Goal: Information Seeking & Learning: Learn about a topic

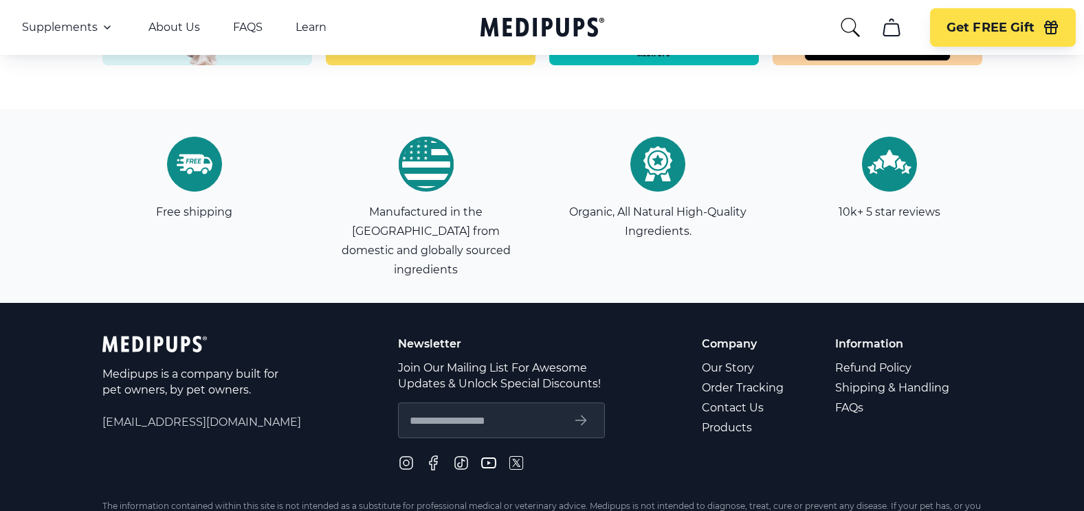
scroll to position [3986, 0]
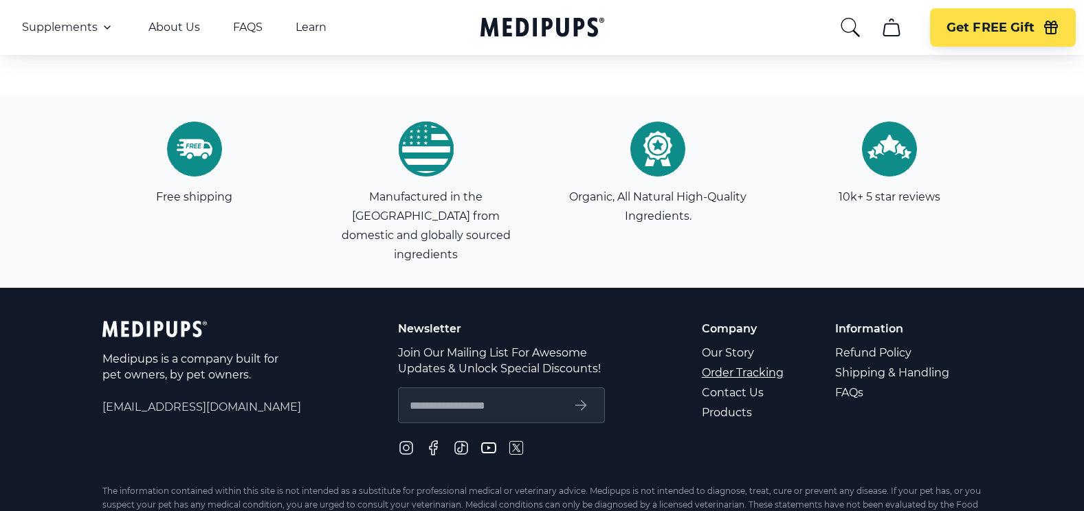
click at [748, 363] on link "Order Tracking" at bounding box center [744, 373] width 84 height 20
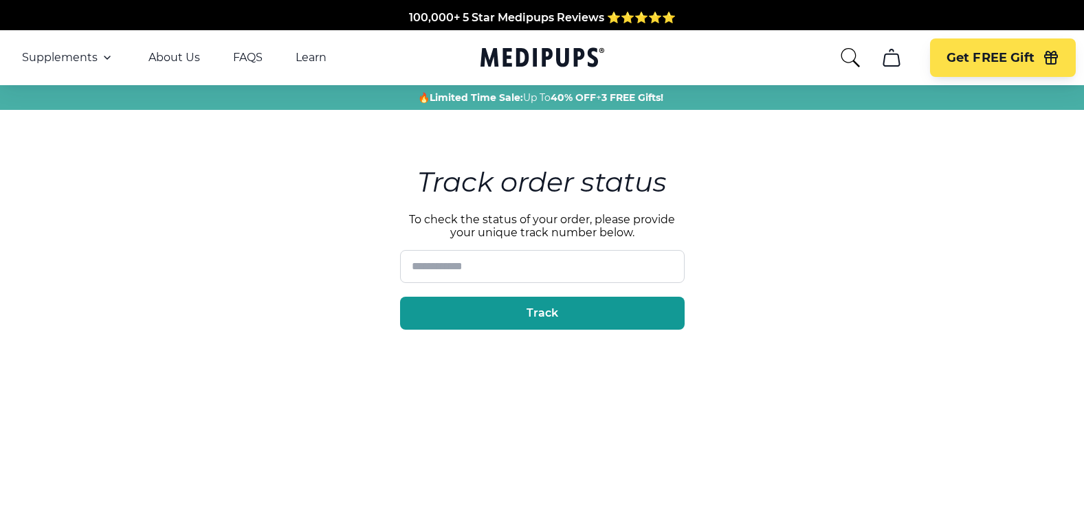
click at [797, 274] on main "Track order status To check the status of your order, please provide your uniqu…" at bounding box center [542, 314] width 1084 height 409
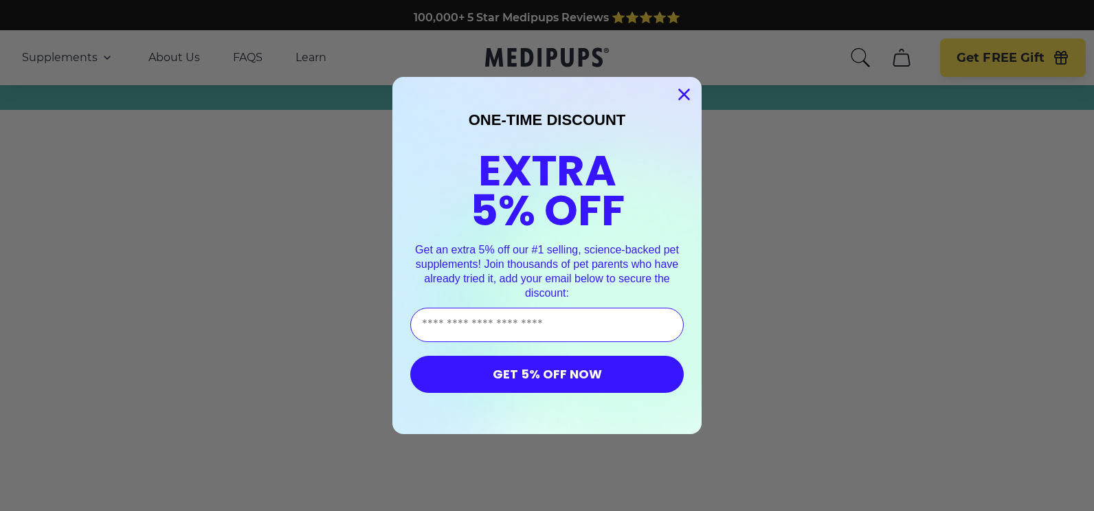
click at [682, 92] on icon "Close dialog" at bounding box center [685, 95] width 10 height 10
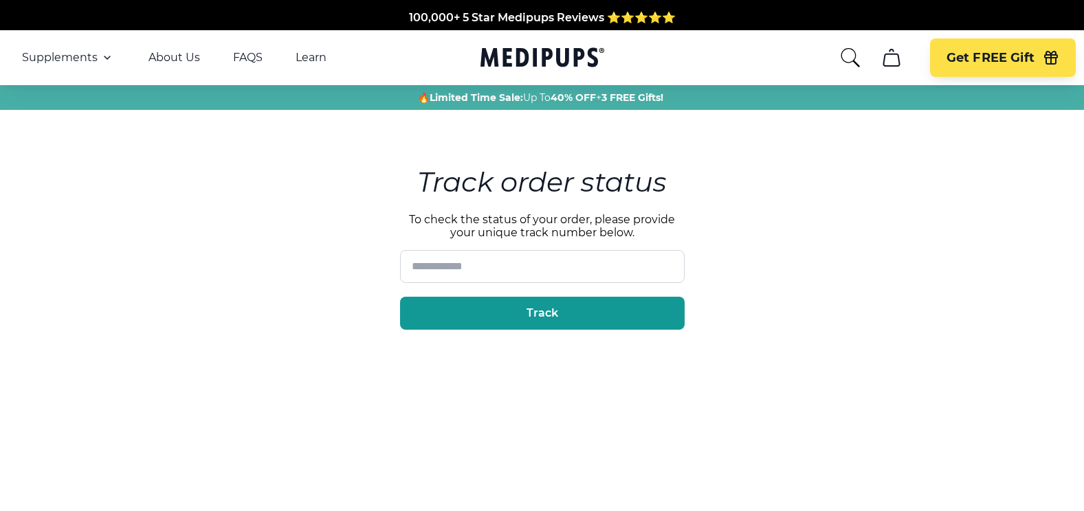
click at [887, 54] on icon "cart" at bounding box center [891, 57] width 16 height 16
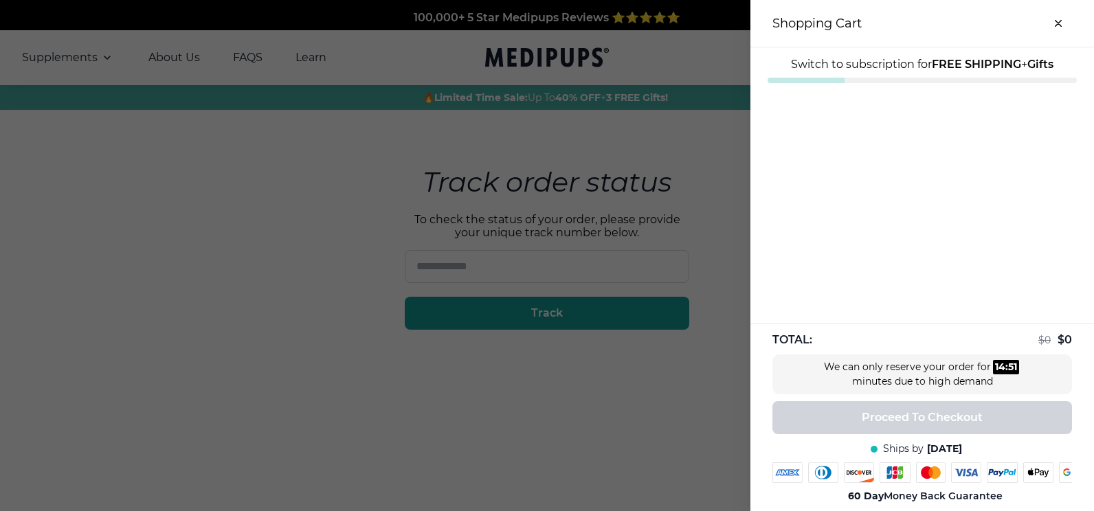
click at [1056, 21] on icon "close-cart" at bounding box center [1058, 23] width 5 height 5
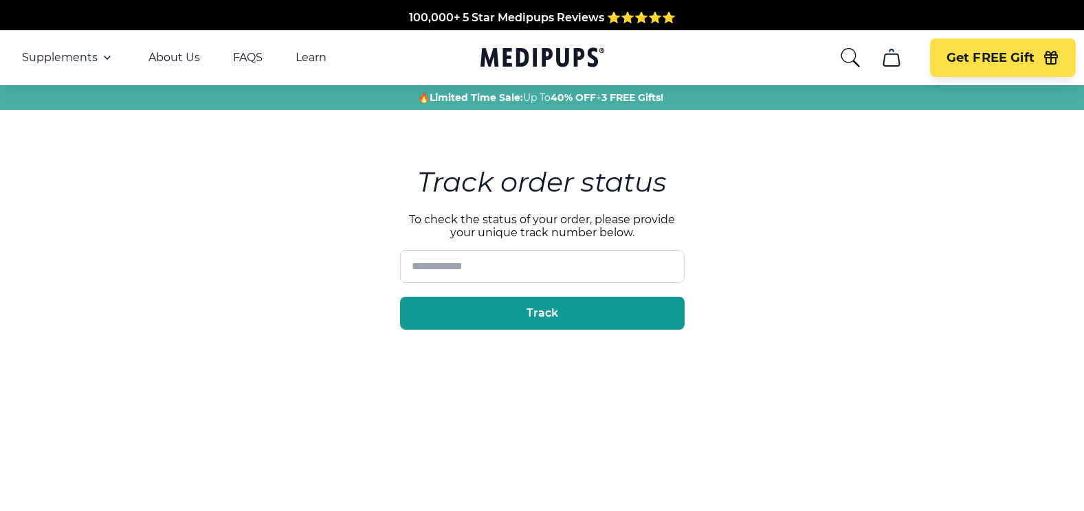
click at [241, 50] on div "Supplements Supplements Probiotics & Gut Health Tasty, science-backed soft chew…" at bounding box center [190, 57] width 337 height 16
click at [243, 57] on link "FAQS" at bounding box center [248, 58] width 30 height 14
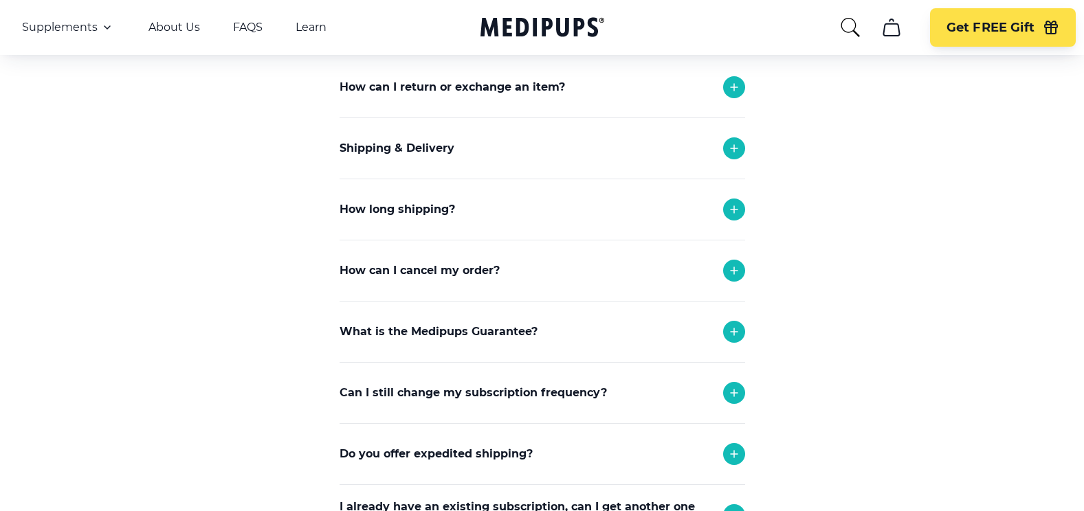
scroll to position [137, 0]
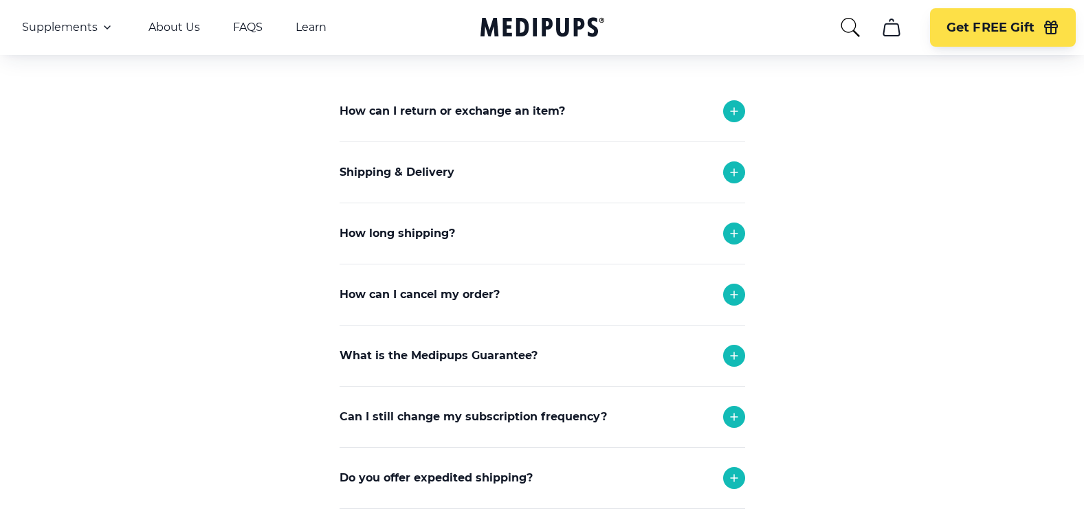
click at [731, 287] on icon at bounding box center [734, 295] width 16 height 16
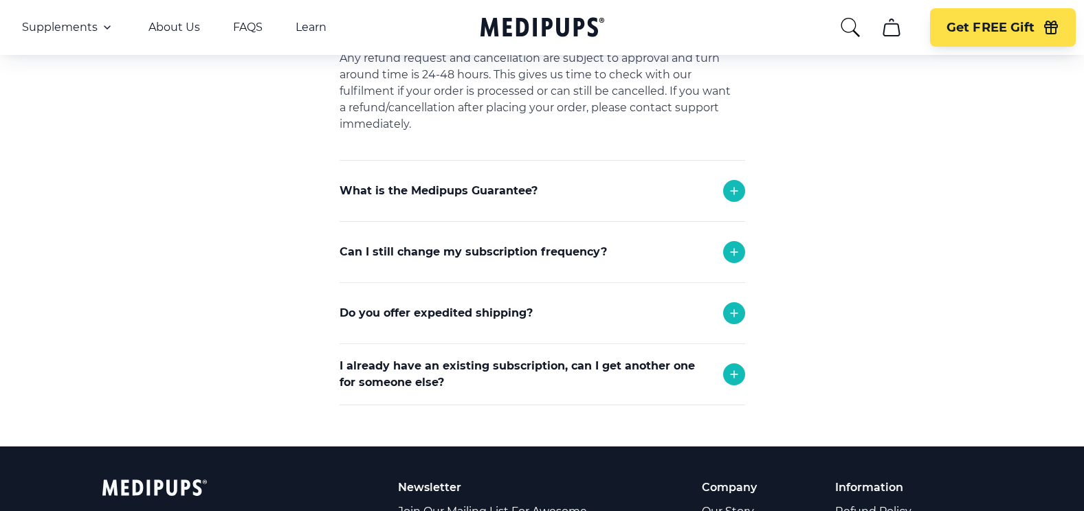
scroll to position [550, 0]
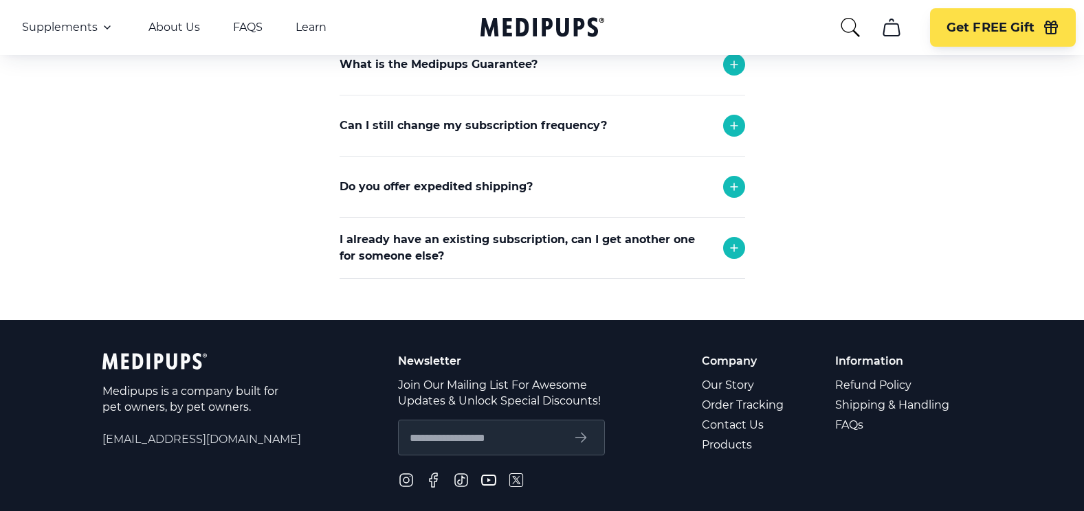
click at [731, 240] on icon at bounding box center [734, 248] width 16 height 16
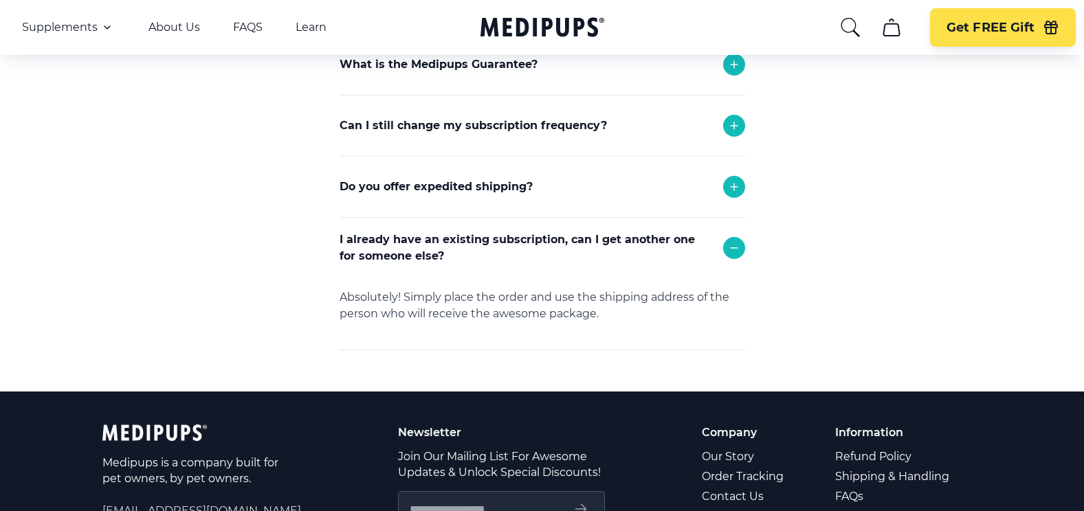
click at [731, 117] on div at bounding box center [734, 126] width 22 height 22
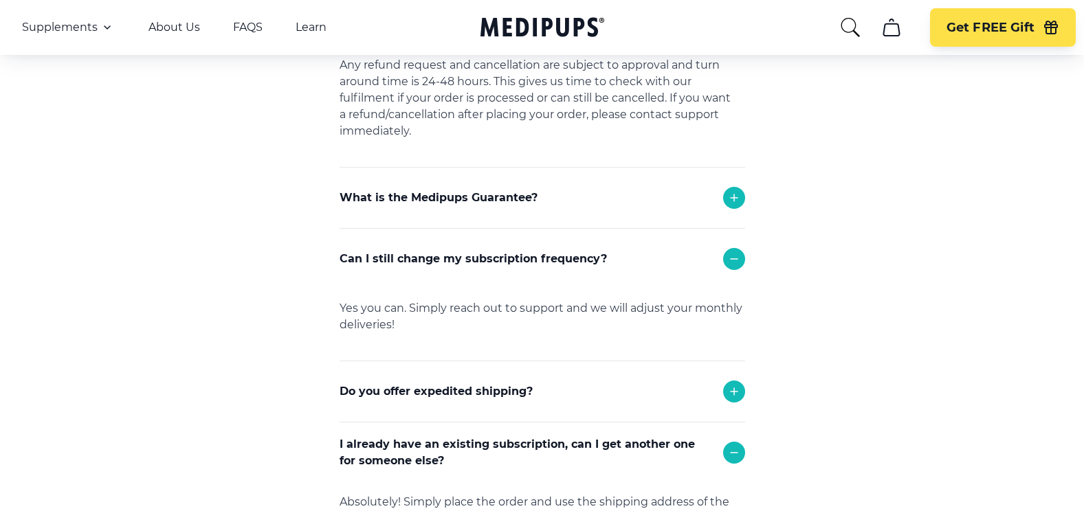
scroll to position [412, 0]
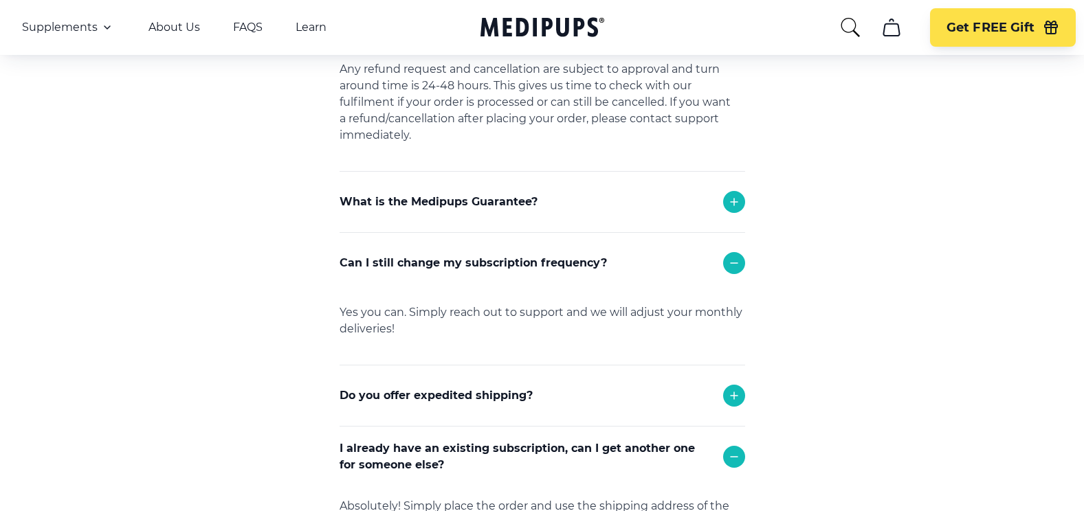
click at [733, 192] on div at bounding box center [734, 202] width 22 height 22
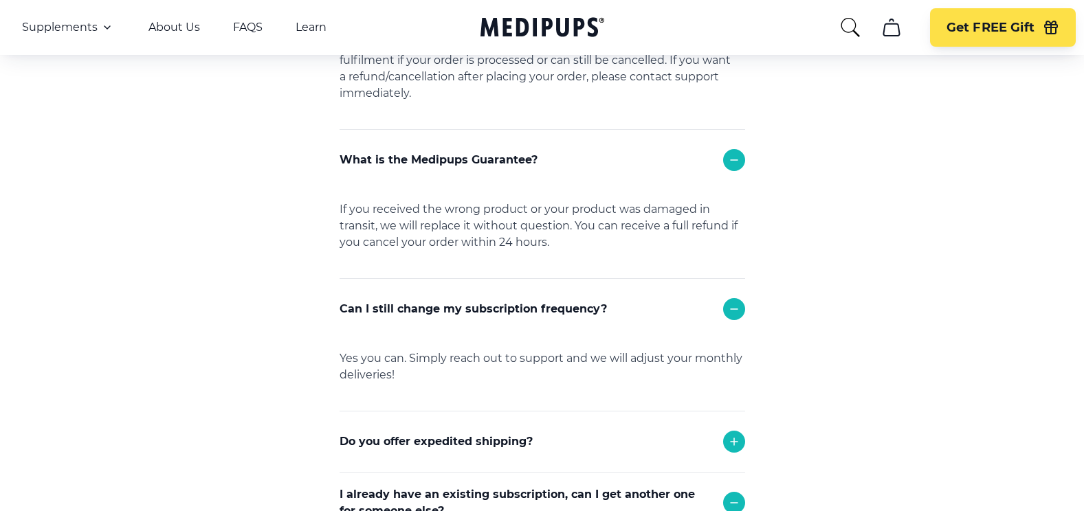
scroll to position [137, 0]
